Goal: Information Seeking & Learning: Learn about a topic

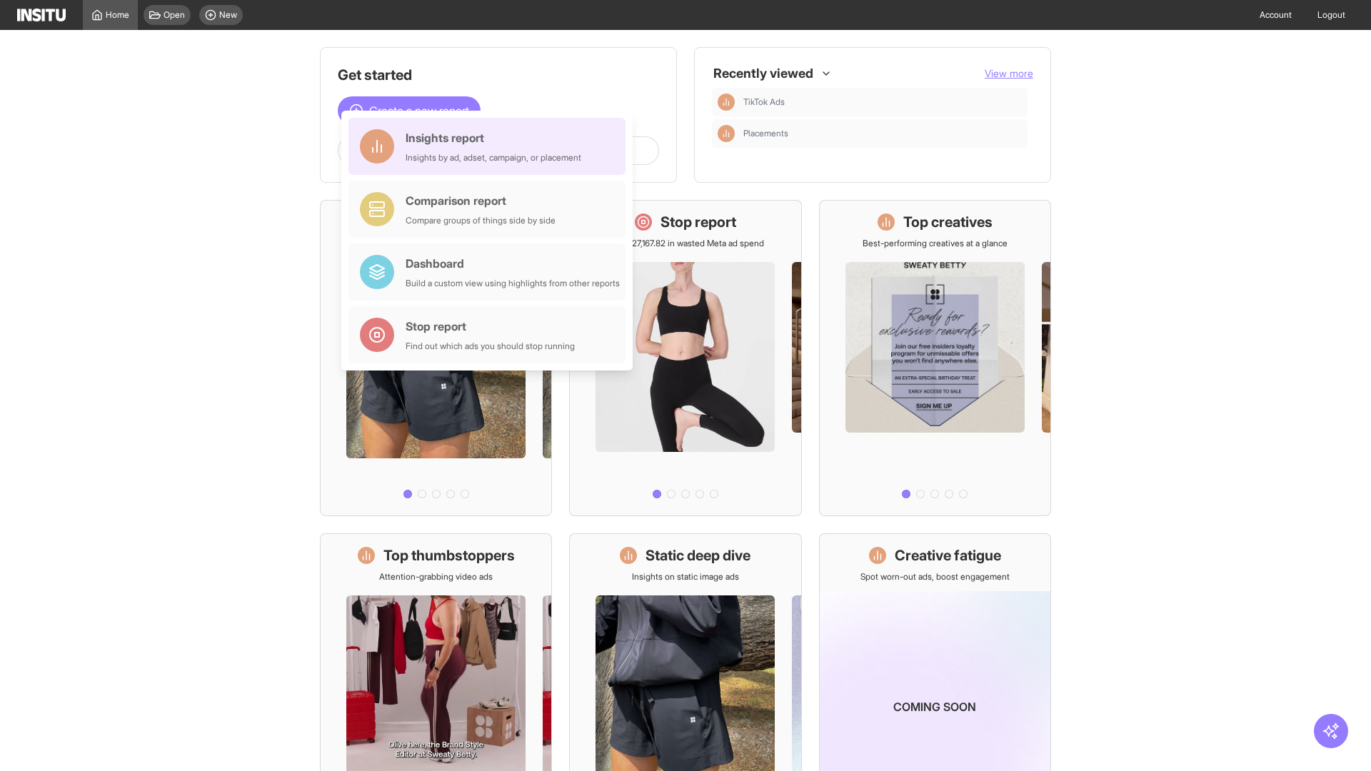
click at [490, 146] on div "Insights report Insights by ad, adset, campaign, or placement" at bounding box center [493, 146] width 176 height 34
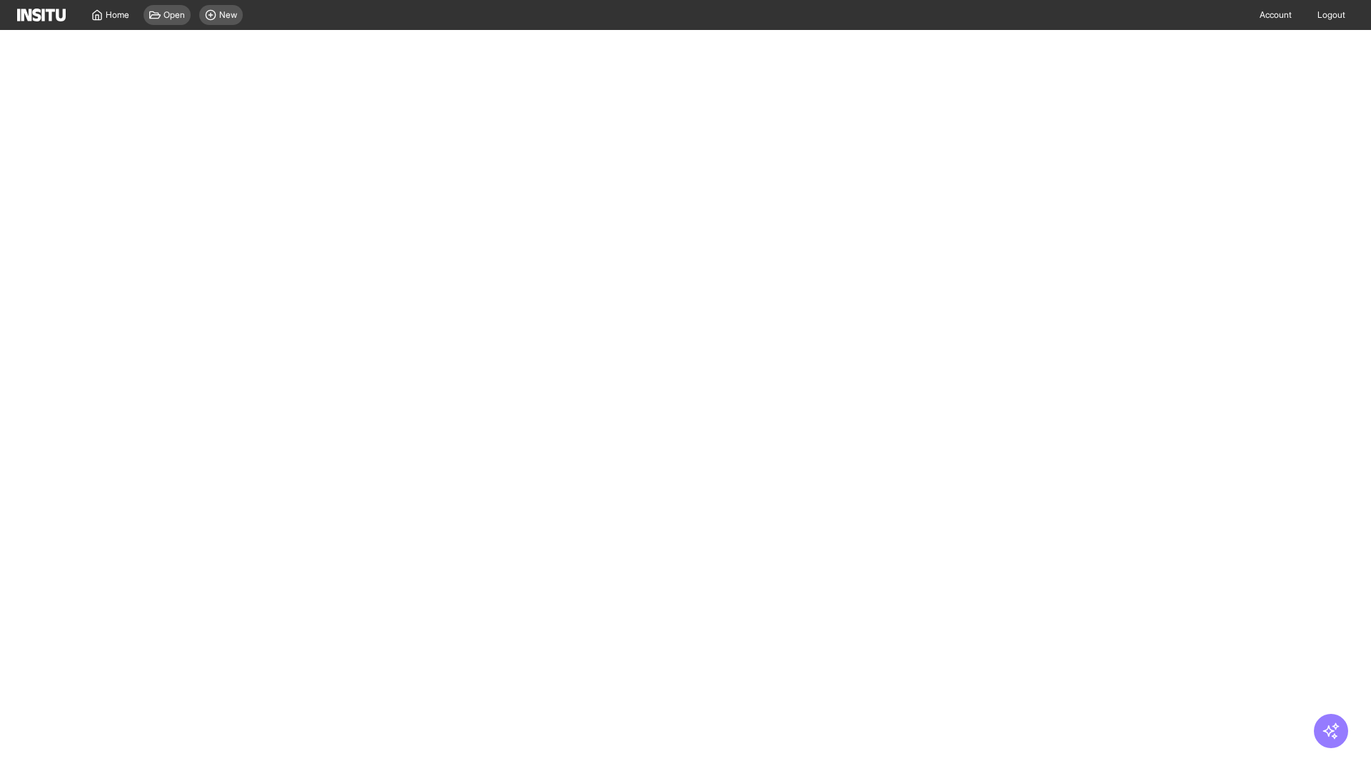
select select "**"
